Goal: Navigation & Orientation: Find specific page/section

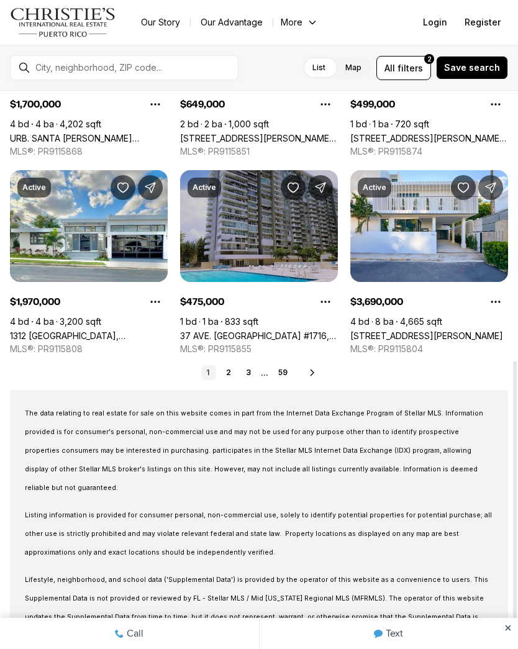
scroll to position [560, 0]
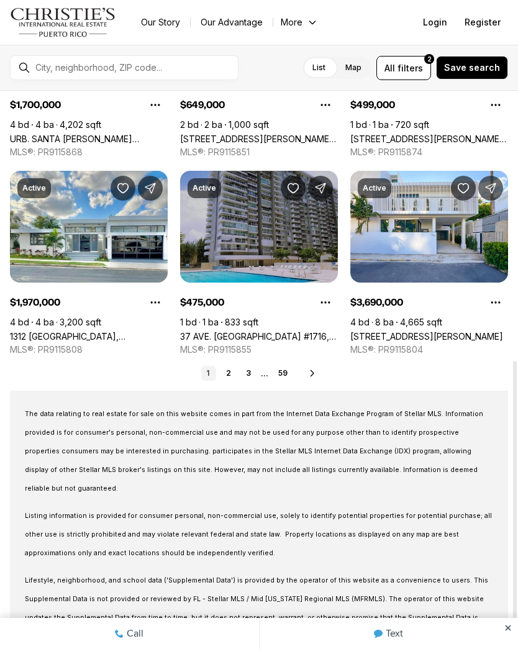
click at [241, 367] on link "3" at bounding box center [248, 373] width 15 height 15
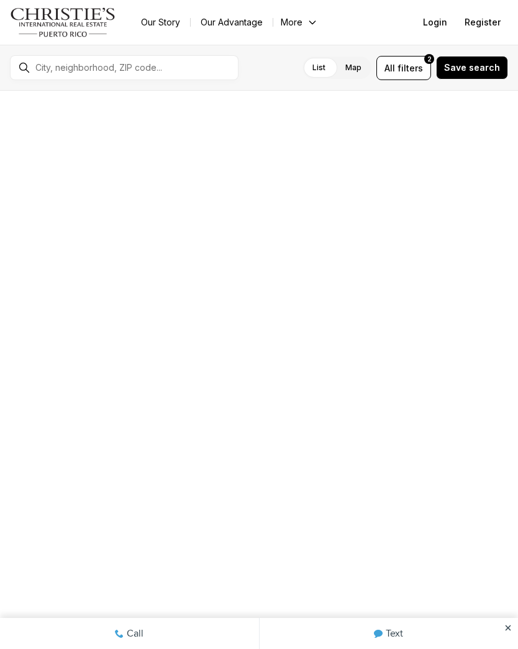
scroll to position [210, 0]
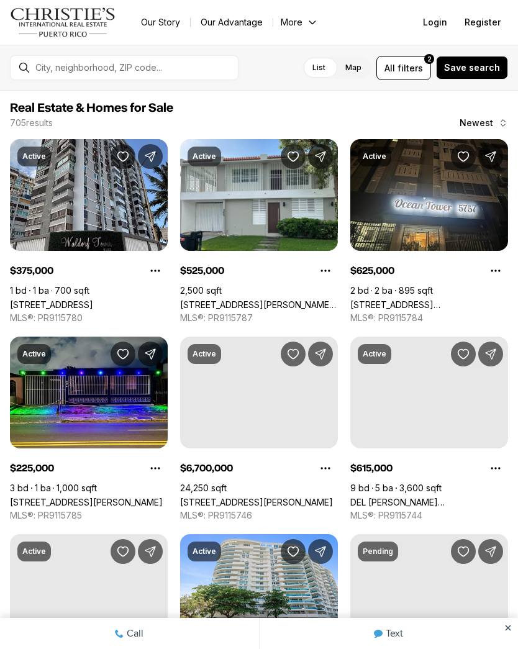
scroll to position [210, 0]
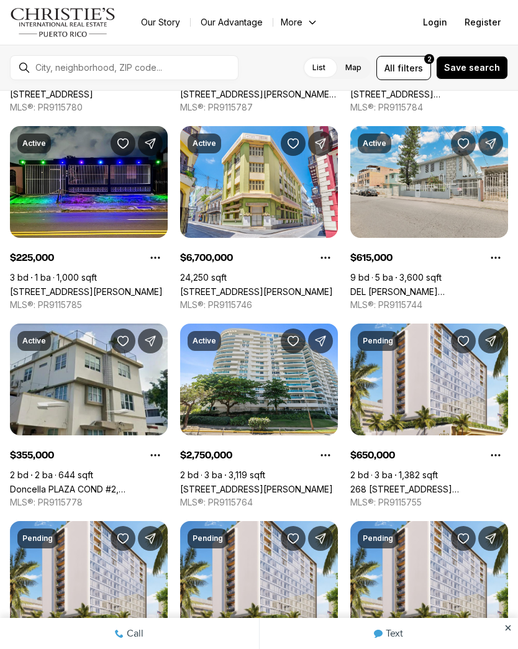
click at [333, 63] on label "List" at bounding box center [318, 67] width 33 height 22
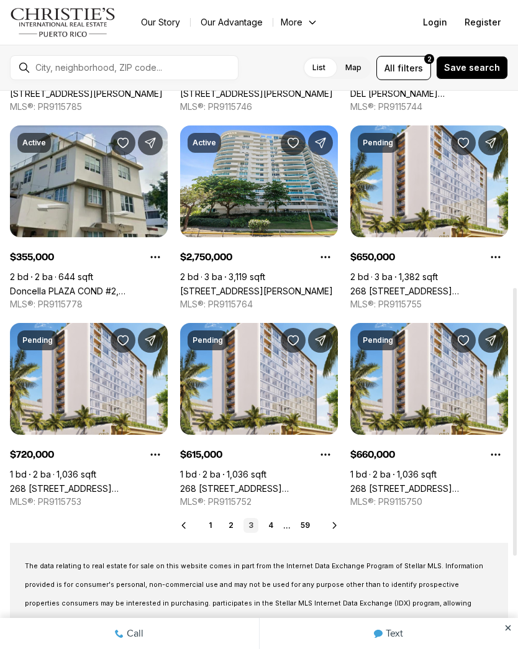
scroll to position [410, 0]
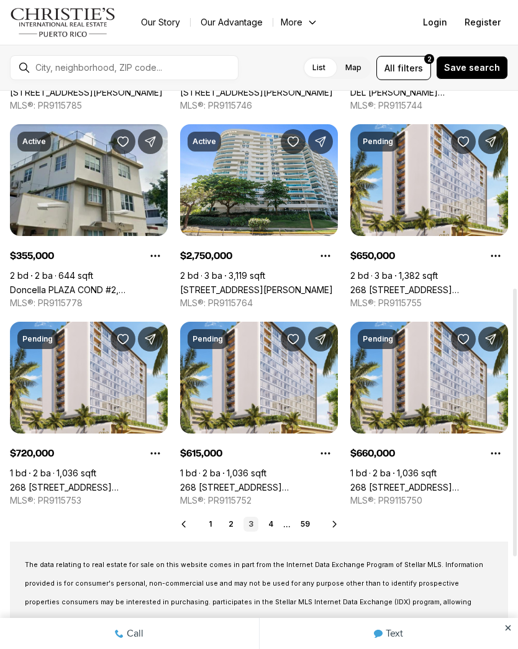
click at [227, 527] on link "2" at bounding box center [230, 523] width 15 height 15
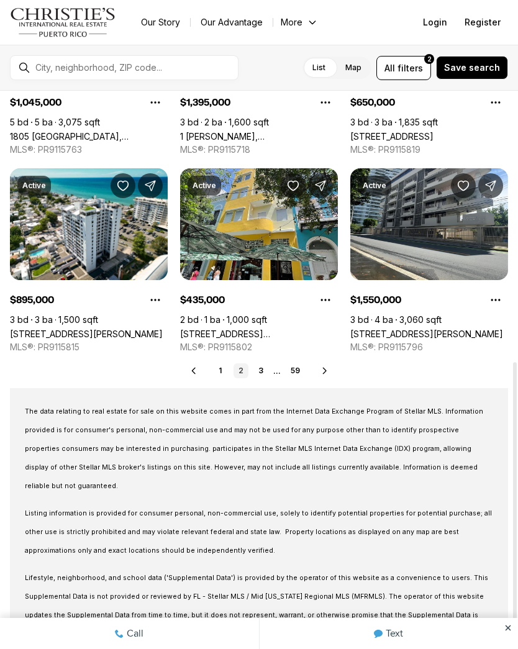
scroll to position [563, 0]
click at [330, 364] on div "Prev 1 2 3 ... 59 Next" at bounding box center [259, 370] width 498 height 15
click at [259, 374] on link "3" at bounding box center [260, 370] width 15 height 15
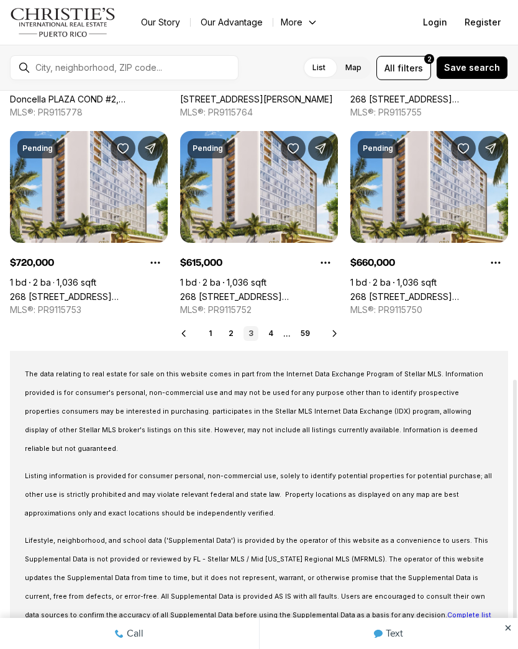
scroll to position [600, 0]
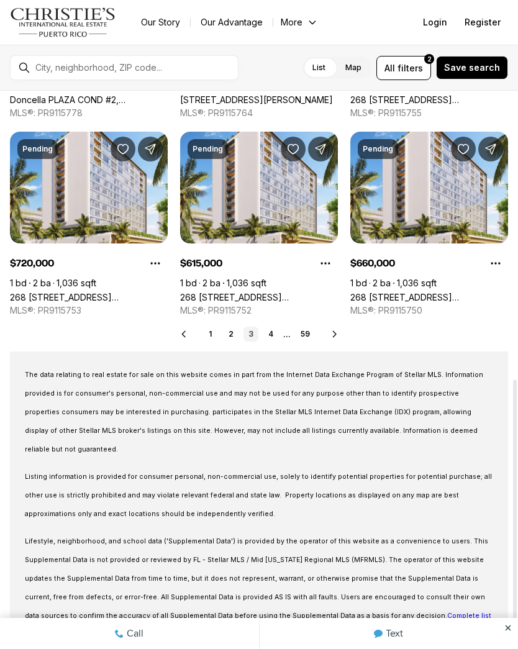
click at [271, 338] on link "4" at bounding box center [270, 333] width 15 height 15
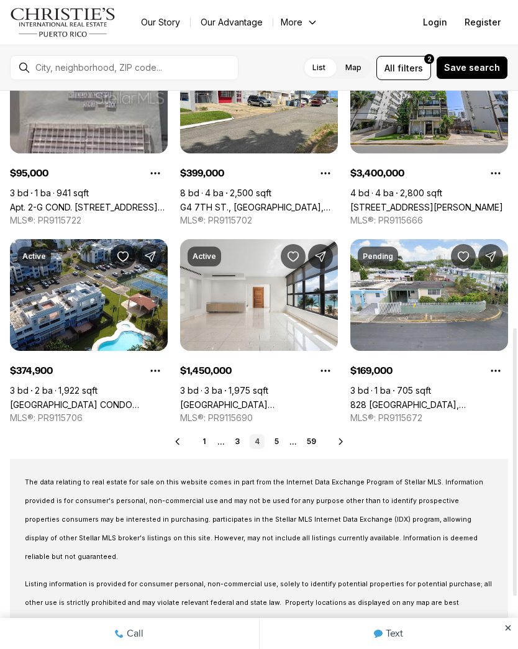
scroll to position [493, 0]
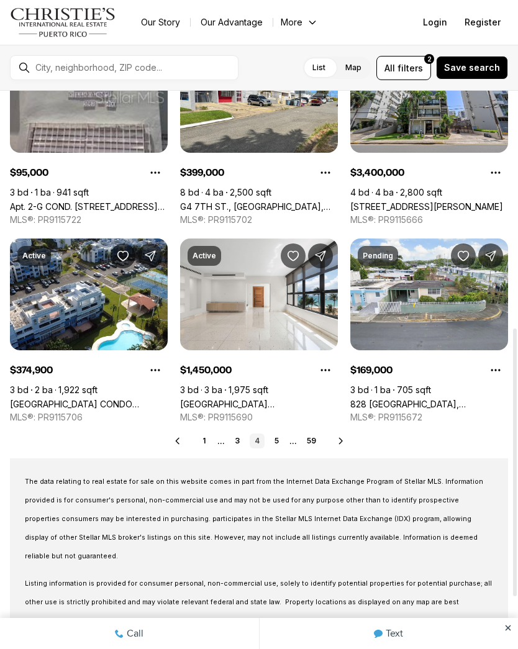
click at [281, 442] on link "5" at bounding box center [276, 440] width 15 height 15
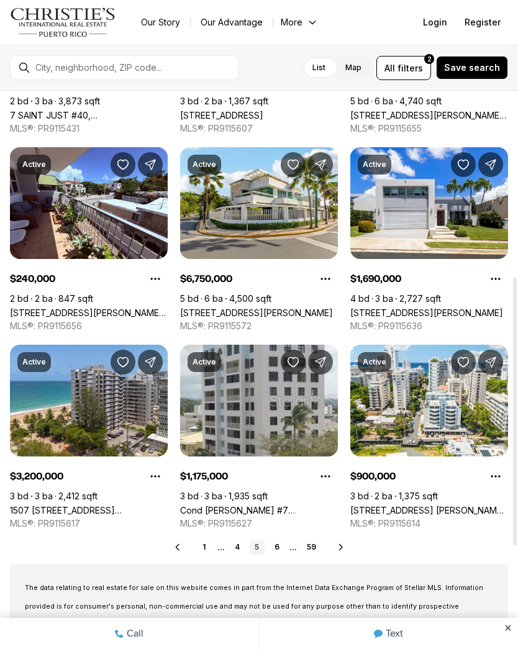
scroll to position [387, 0]
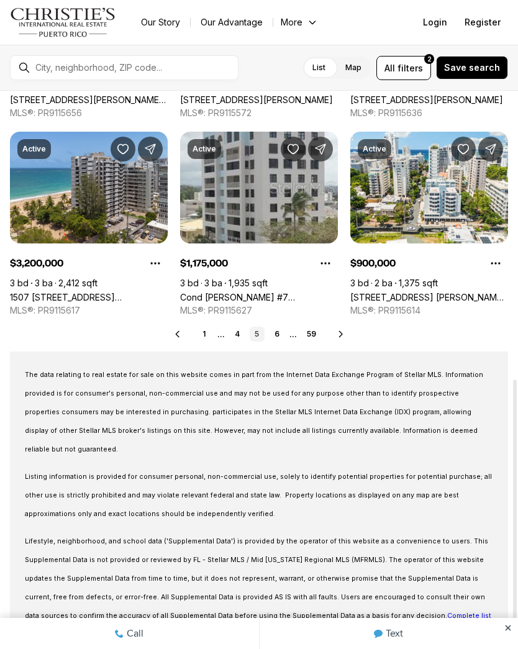
click at [280, 333] on link "6" at bounding box center [276, 333] width 15 height 15
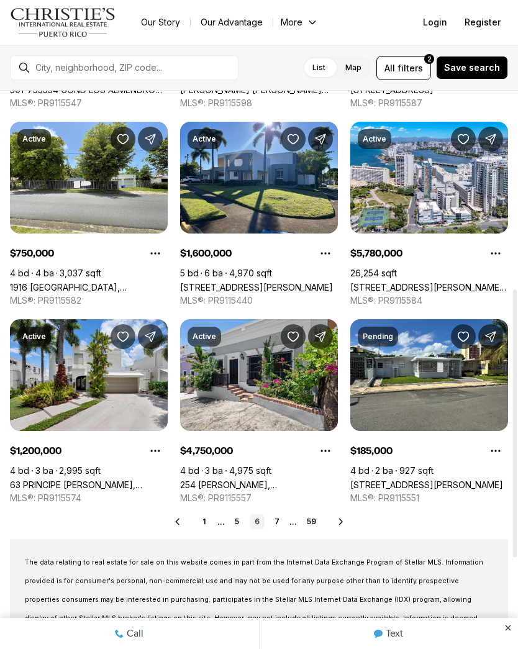
scroll to position [411, 0]
